Goal: Transaction & Acquisition: Download file/media

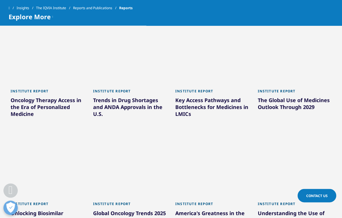
scroll to position [316, 0]
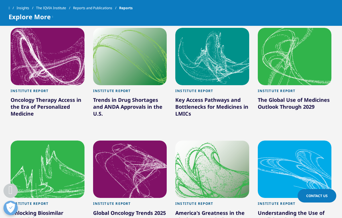
click at [11, 109] on div "Oncology Therapy Access in the Era of Personalized Medicine" at bounding box center [48, 107] width 74 height 23
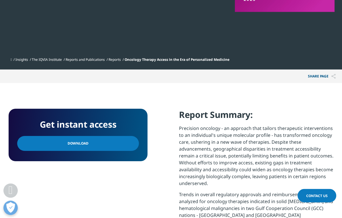
scroll to position [173, 0]
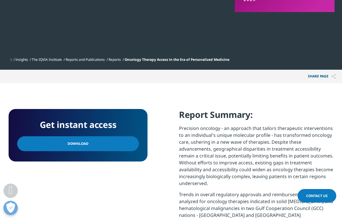
click at [34, 144] on link "Download" at bounding box center [78, 143] width 122 height 15
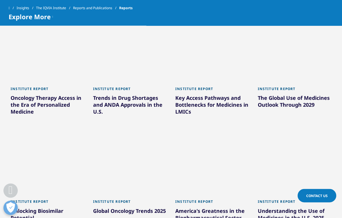
scroll to position [318, 0]
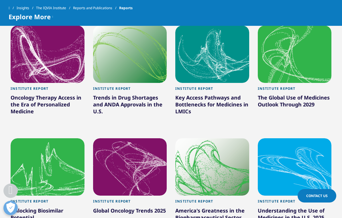
click at [233, 106] on div "Key Access Pathways and Bottlenecks for Medicines in LMICs" at bounding box center [212, 105] width 74 height 23
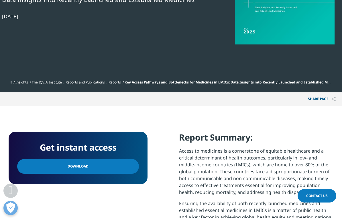
scroll to position [149, 0]
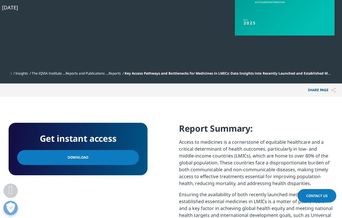
click at [95, 159] on link "Download" at bounding box center [78, 157] width 122 height 15
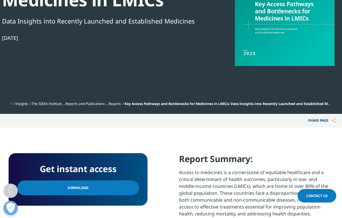
scroll to position [0, 0]
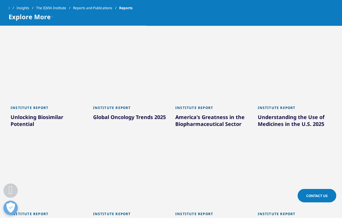
scroll to position [412, 0]
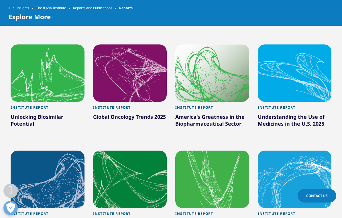
click at [44, 116] on div "Unlocking Biosimilar Potential" at bounding box center [48, 121] width 74 height 16
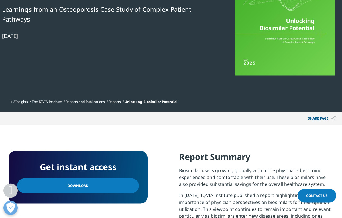
scroll to position [109, 0]
click at [112, 192] on link "Download" at bounding box center [78, 185] width 122 height 15
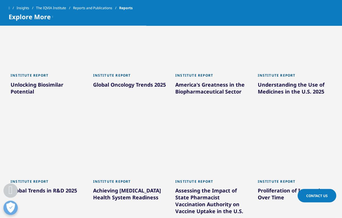
scroll to position [444, 0]
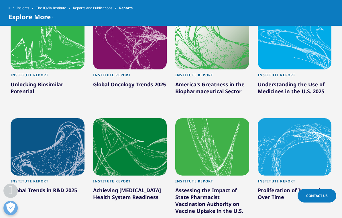
click at [298, 82] on div "Understanding the Use of Medicines in the U.S. 2025" at bounding box center [295, 89] width 74 height 16
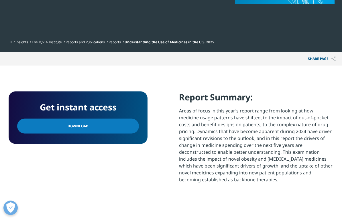
scroll to position [181, 0]
click at [117, 128] on link "Download" at bounding box center [78, 125] width 122 height 15
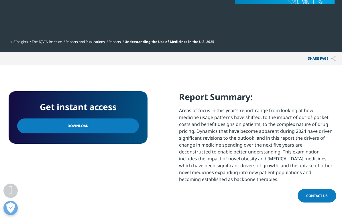
scroll to position [180, 0]
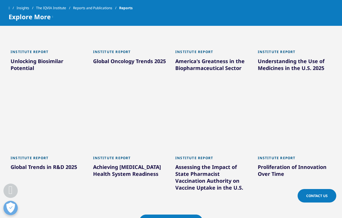
scroll to position [467, 0]
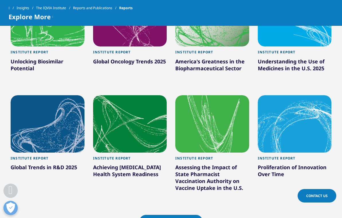
click at [153, 170] on div "Achieving [MEDICAL_DATA] Health System Readiness" at bounding box center [130, 172] width 74 height 16
click at [188, 215] on link "Load More Results" at bounding box center [170, 222] width 63 height 14
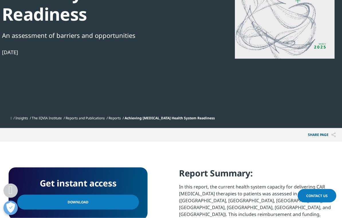
scroll to position [126, 0]
click at [127, 194] on link "Download" at bounding box center [78, 201] width 122 height 15
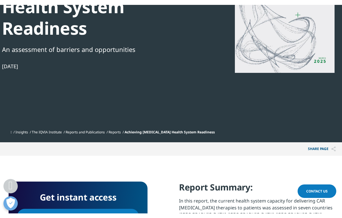
scroll to position [126, 0]
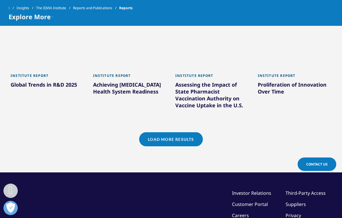
scroll to position [549, 0]
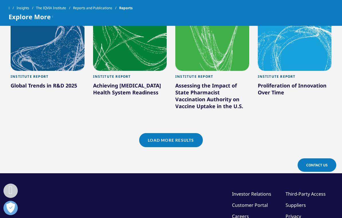
click at [285, 87] on div "Proliferation of Innovation Over Time" at bounding box center [295, 90] width 74 height 16
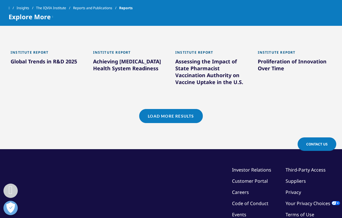
scroll to position [571, 0]
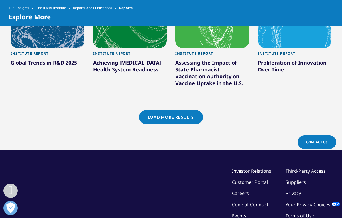
click at [184, 117] on link "Load More Results" at bounding box center [170, 117] width 63 height 14
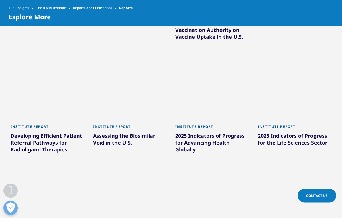
scroll to position [619, 0]
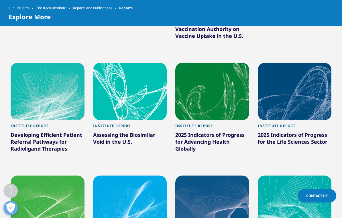
click at [225, 141] on div "2025 Indicators of Progress for Advancing Health Globally" at bounding box center [212, 142] width 74 height 23
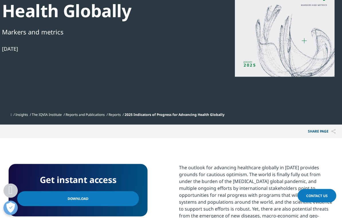
scroll to position [108, 0]
click at [125, 201] on link "Download" at bounding box center [78, 198] width 122 height 15
